Goal: Task Accomplishment & Management: Use online tool/utility

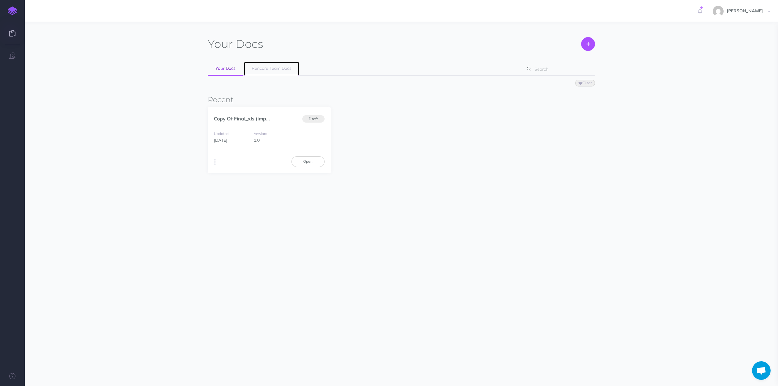
click at [266, 67] on span "Rencore Team Docs" at bounding box center [272, 69] width 40 height 6
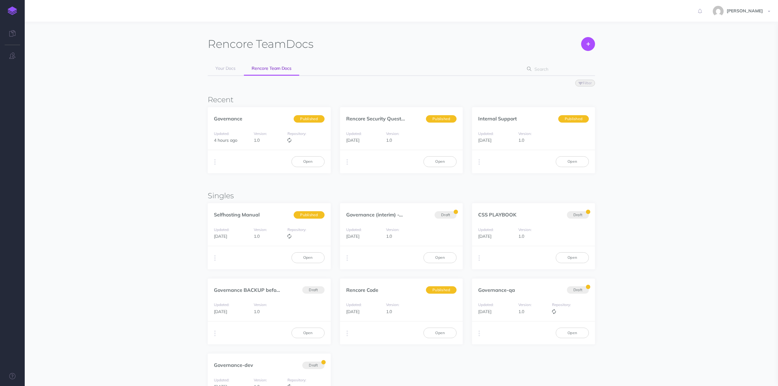
click at [265, 66] on section "Rencore Team Docs Create Your Docs Rencore Team Docs Filter Status Published Dr…" at bounding box center [401, 262] width 753 height 480
click at [484, 121] on link "Internal Support" at bounding box center [497, 119] width 39 height 6
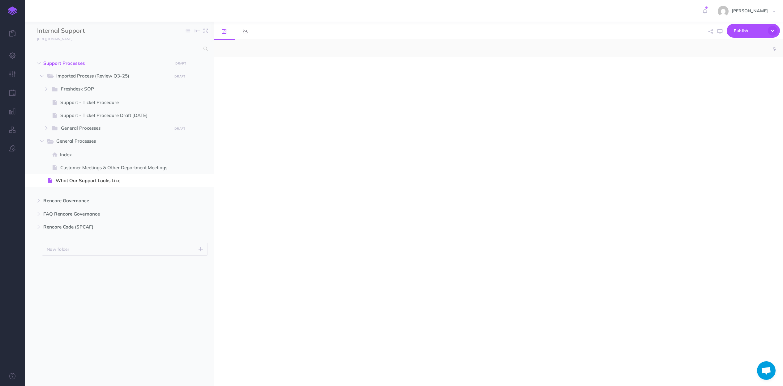
select select "null"
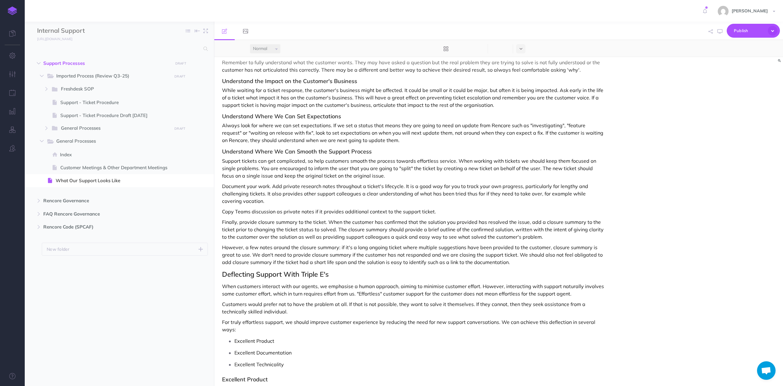
scroll to position [256, 0]
